Goal: Task Accomplishment & Management: Manage account settings

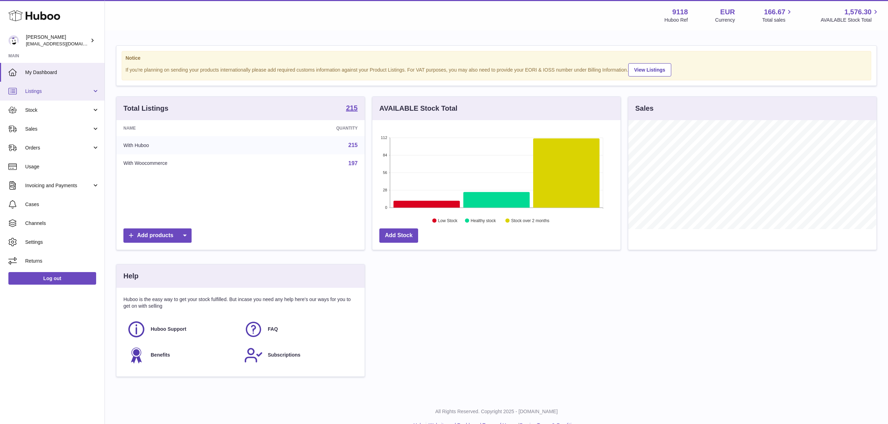
scroll to position [109, 248]
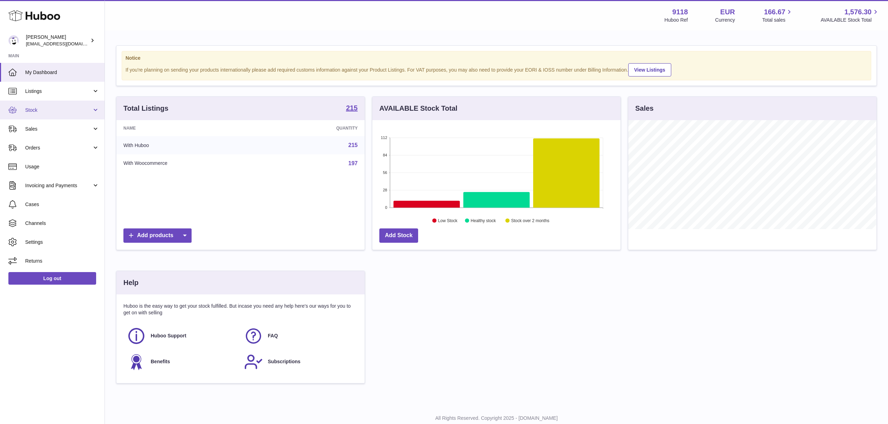
click at [35, 111] on span "Stock" at bounding box center [58, 110] width 67 height 7
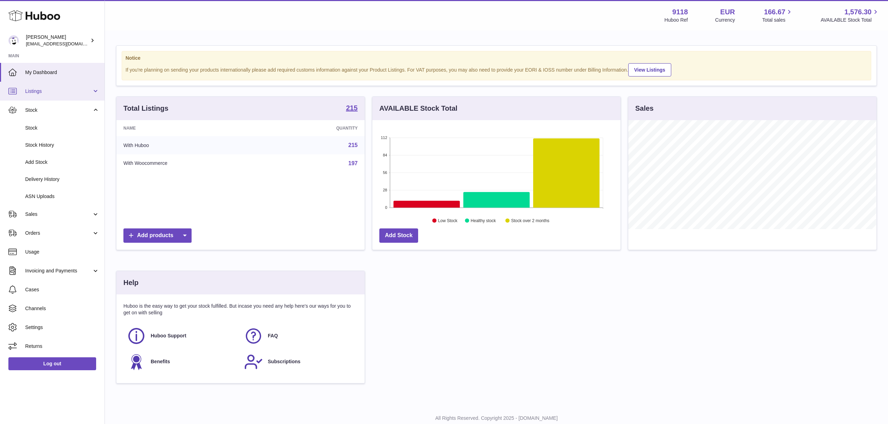
click at [38, 91] on span "Listings" at bounding box center [58, 91] width 67 height 7
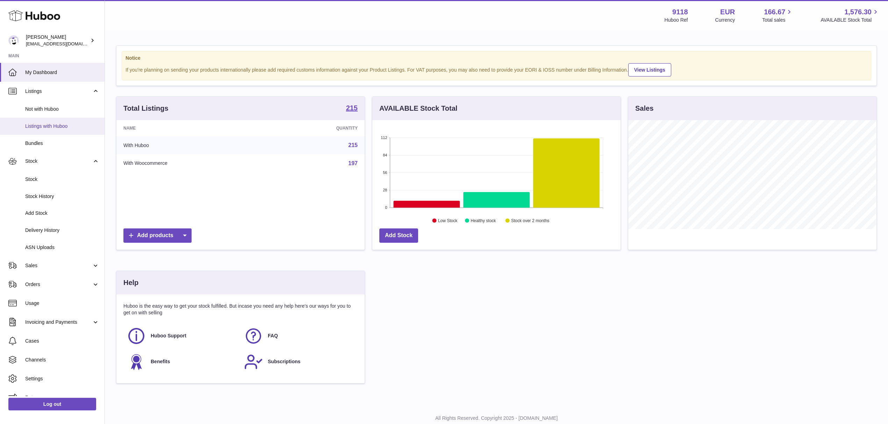
click at [42, 125] on span "Listings with Huboo" at bounding box center [62, 126] width 74 height 7
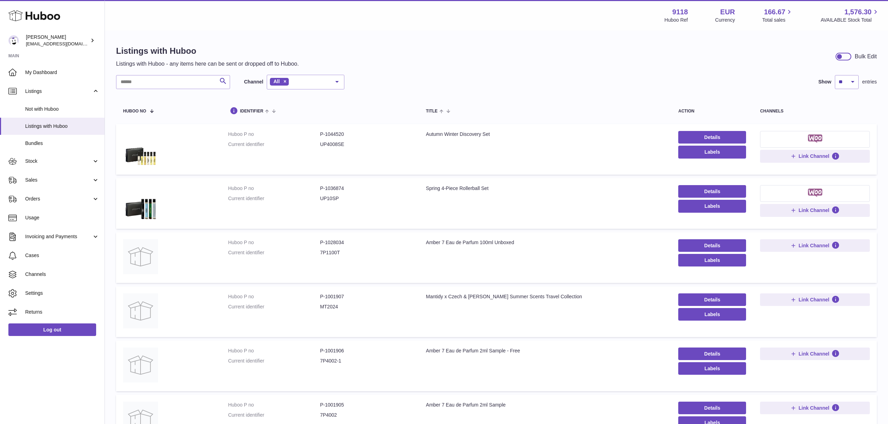
click at [467, 349] on div "Amber 7 Eau de Parfum 2ml Sample - Free" at bounding box center [545, 351] width 238 height 7
click at [471, 373] on td "Title Amber 7 Eau de Parfum 2ml Sample - Free" at bounding box center [545, 366] width 252 height 51
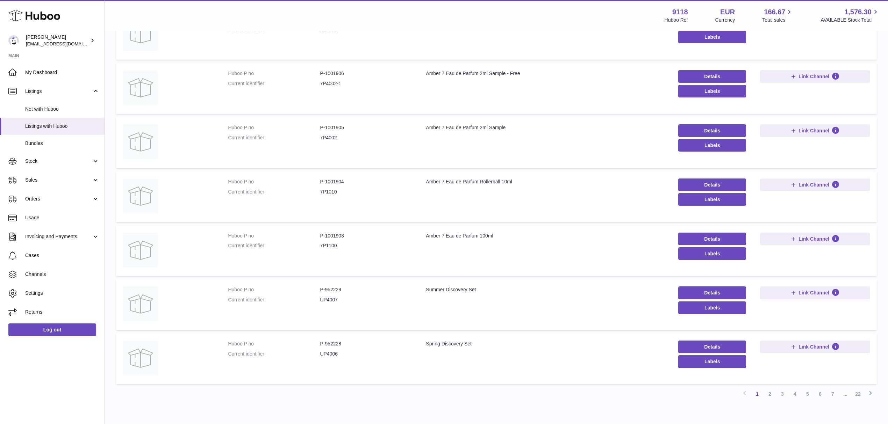
scroll to position [314, 0]
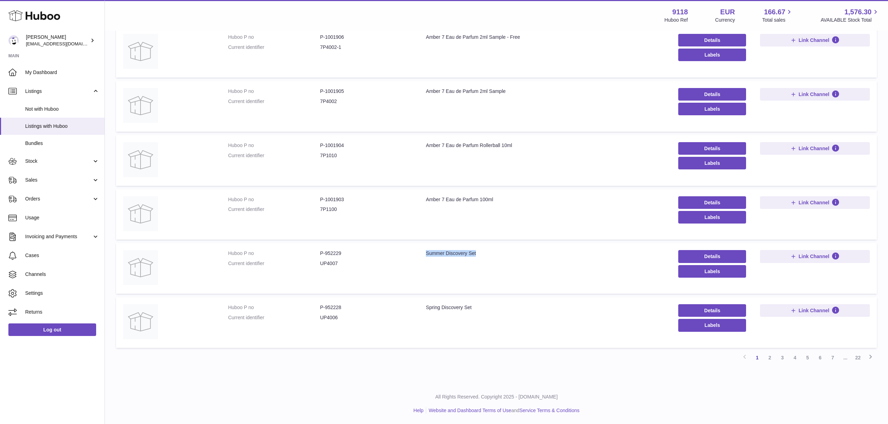
drag, startPoint x: 418, startPoint y: 253, endPoint x: 496, endPoint y: 248, distance: 78.5
click at [496, 248] on td "Title Summer Discovery Set" at bounding box center [545, 268] width 252 height 51
click at [475, 269] on td "Title Summer Discovery Set" at bounding box center [545, 268] width 252 height 51
